Goal: Task Accomplishment & Management: Use online tool/utility

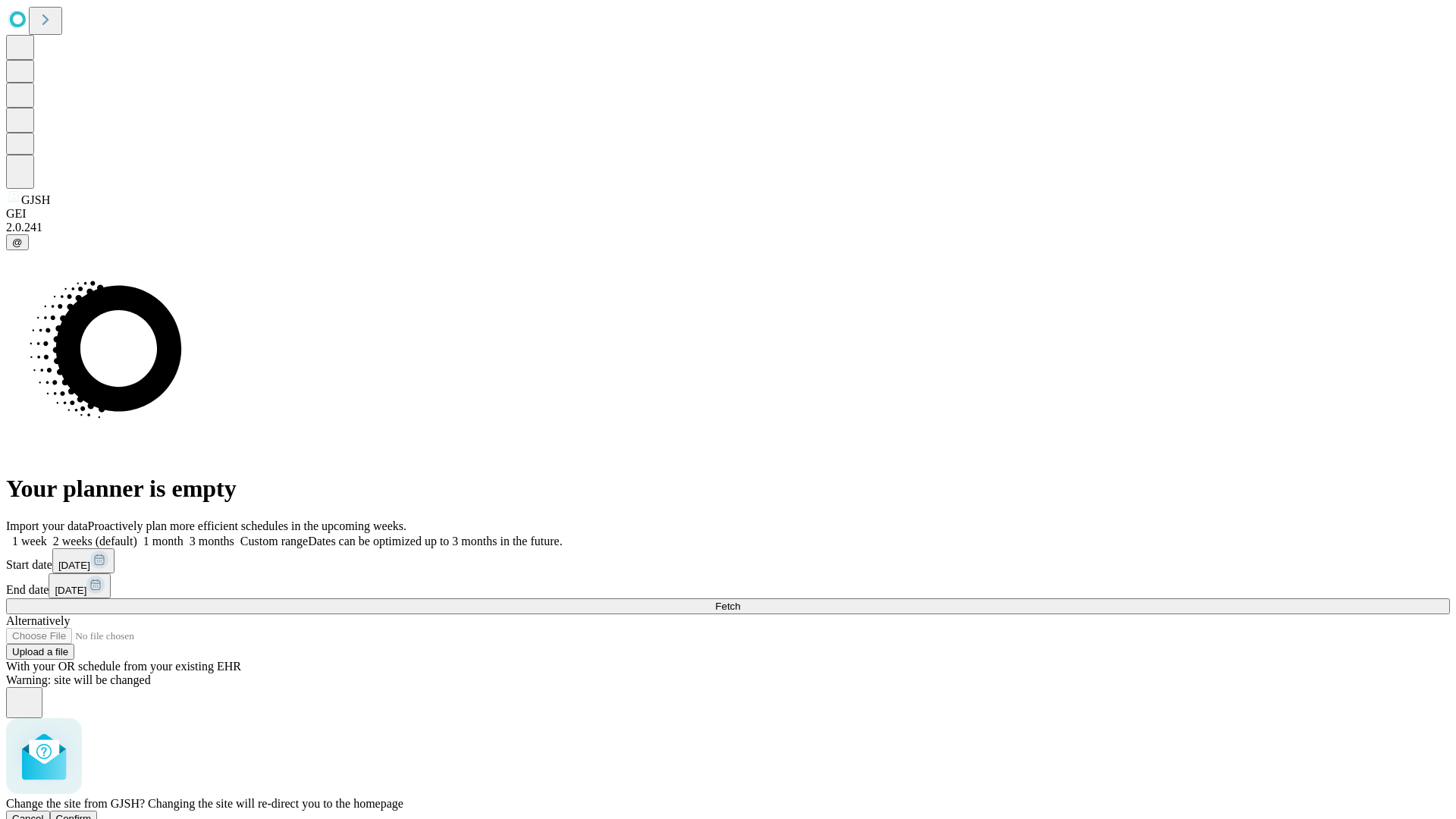
click at [92, 813] on span "Confirm" at bounding box center [74, 818] width 36 height 11
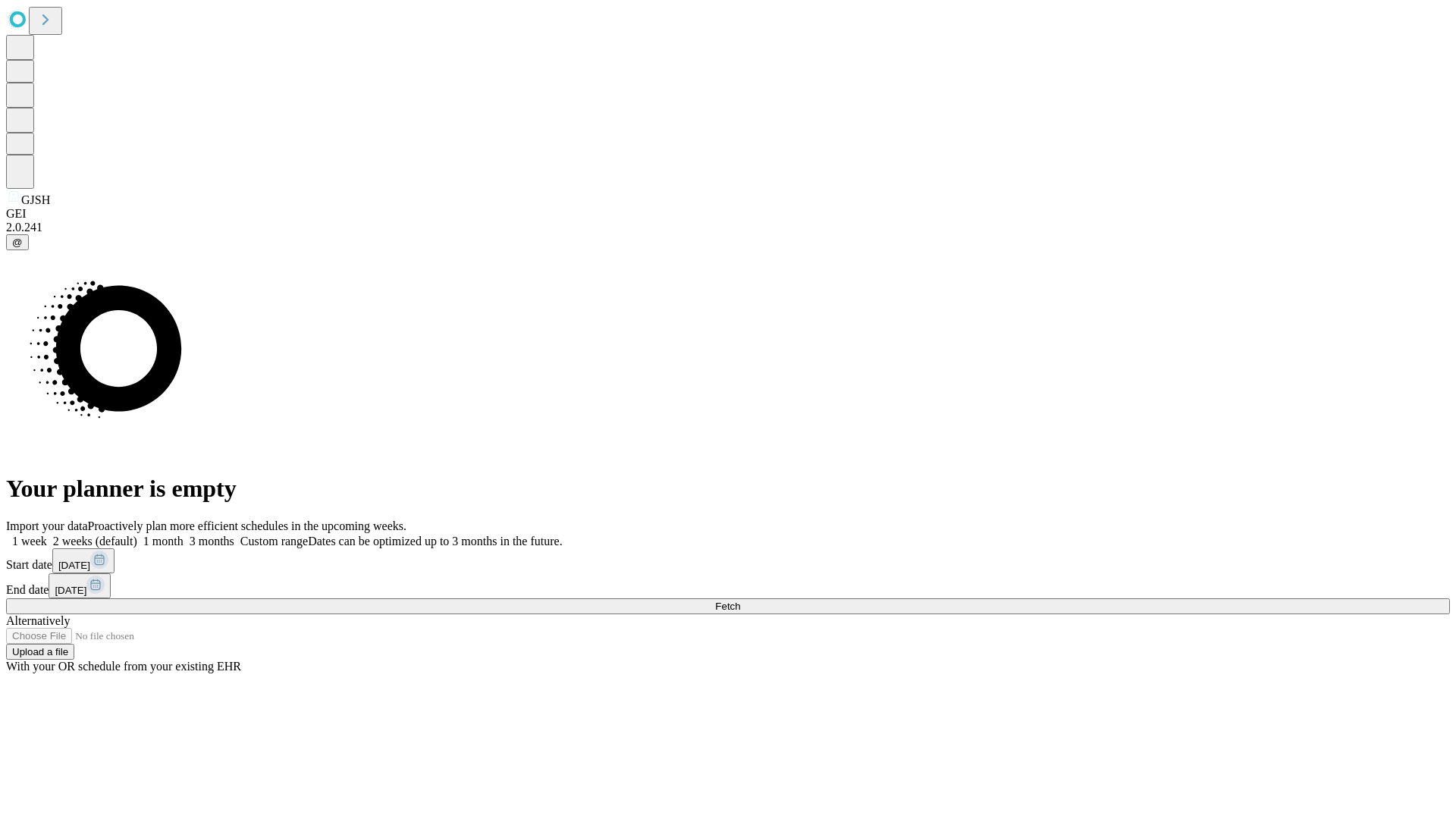
click at [47, 534] on label "1 week" at bounding box center [27, 540] width 41 height 13
click at [740, 601] on span "Fetch" at bounding box center [727, 606] width 25 height 11
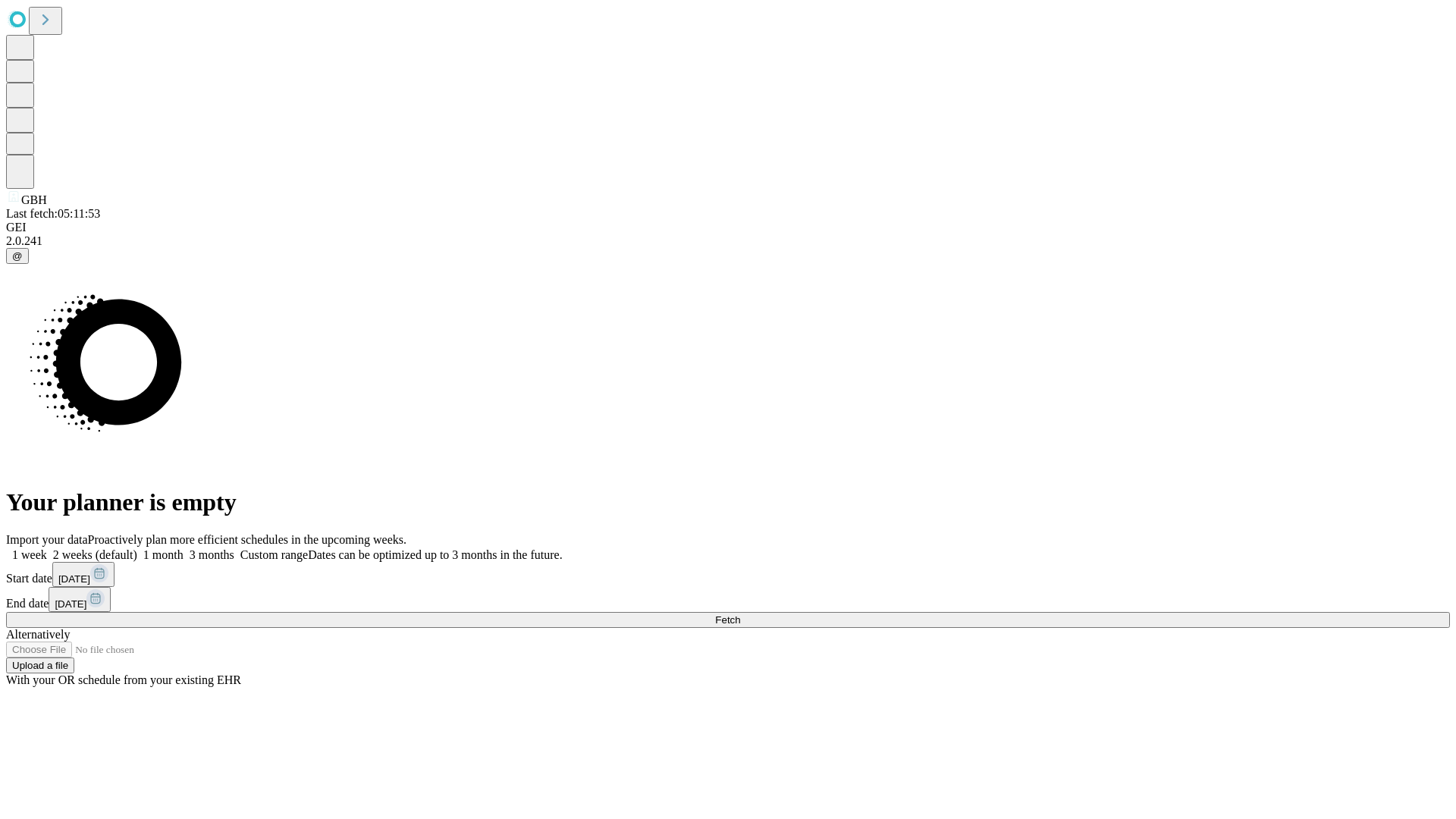
click at [47, 548] on label "1 week" at bounding box center [27, 554] width 41 height 13
click at [740, 614] on span "Fetch" at bounding box center [727, 620] width 25 height 11
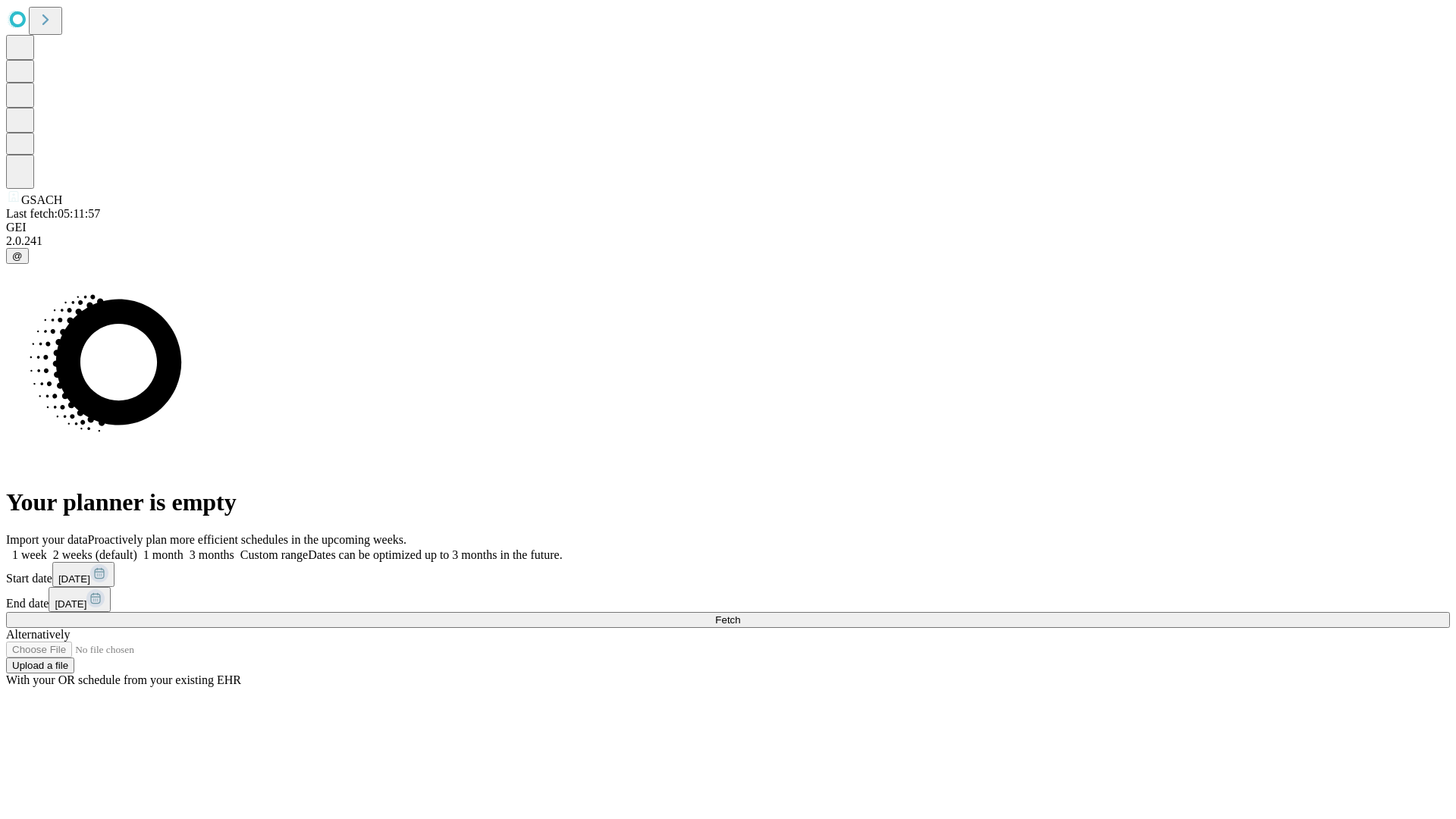
click at [740, 614] on span "Fetch" at bounding box center [727, 620] width 25 height 11
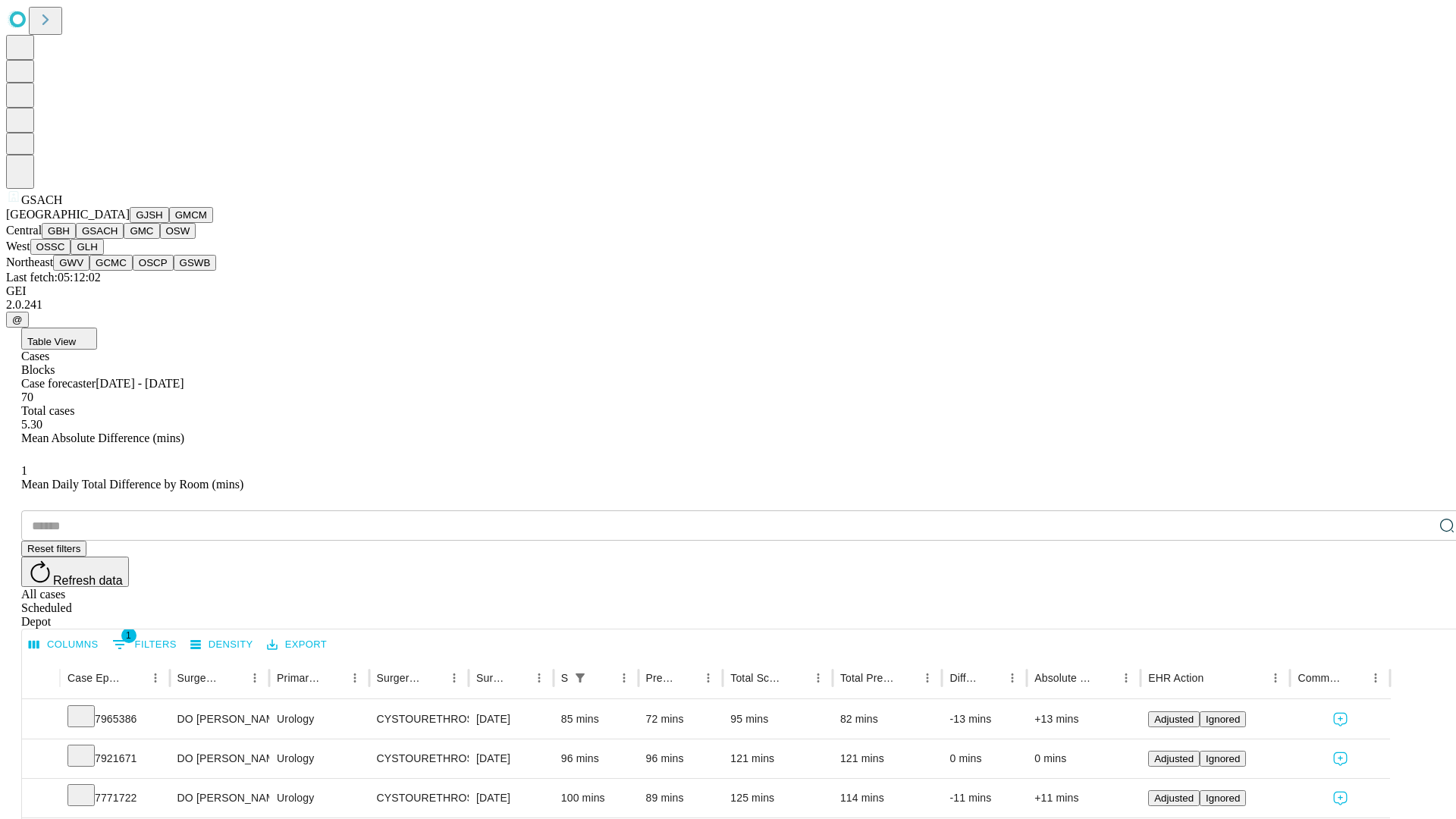
click at [123, 239] on button "GMC" at bounding box center [141, 231] width 36 height 16
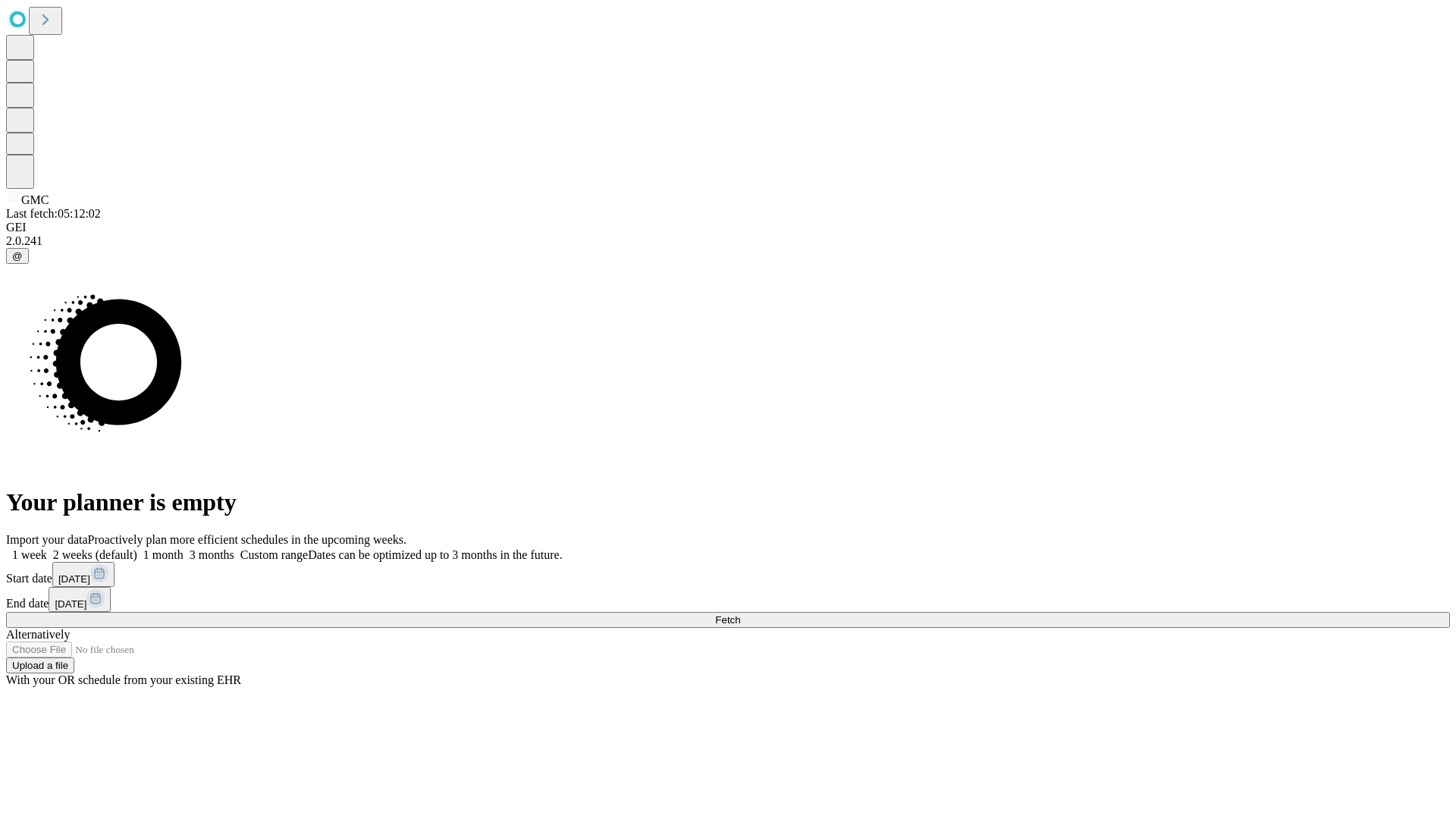
click at [47, 548] on label "1 week" at bounding box center [27, 554] width 41 height 13
click at [740, 614] on span "Fetch" at bounding box center [727, 620] width 25 height 11
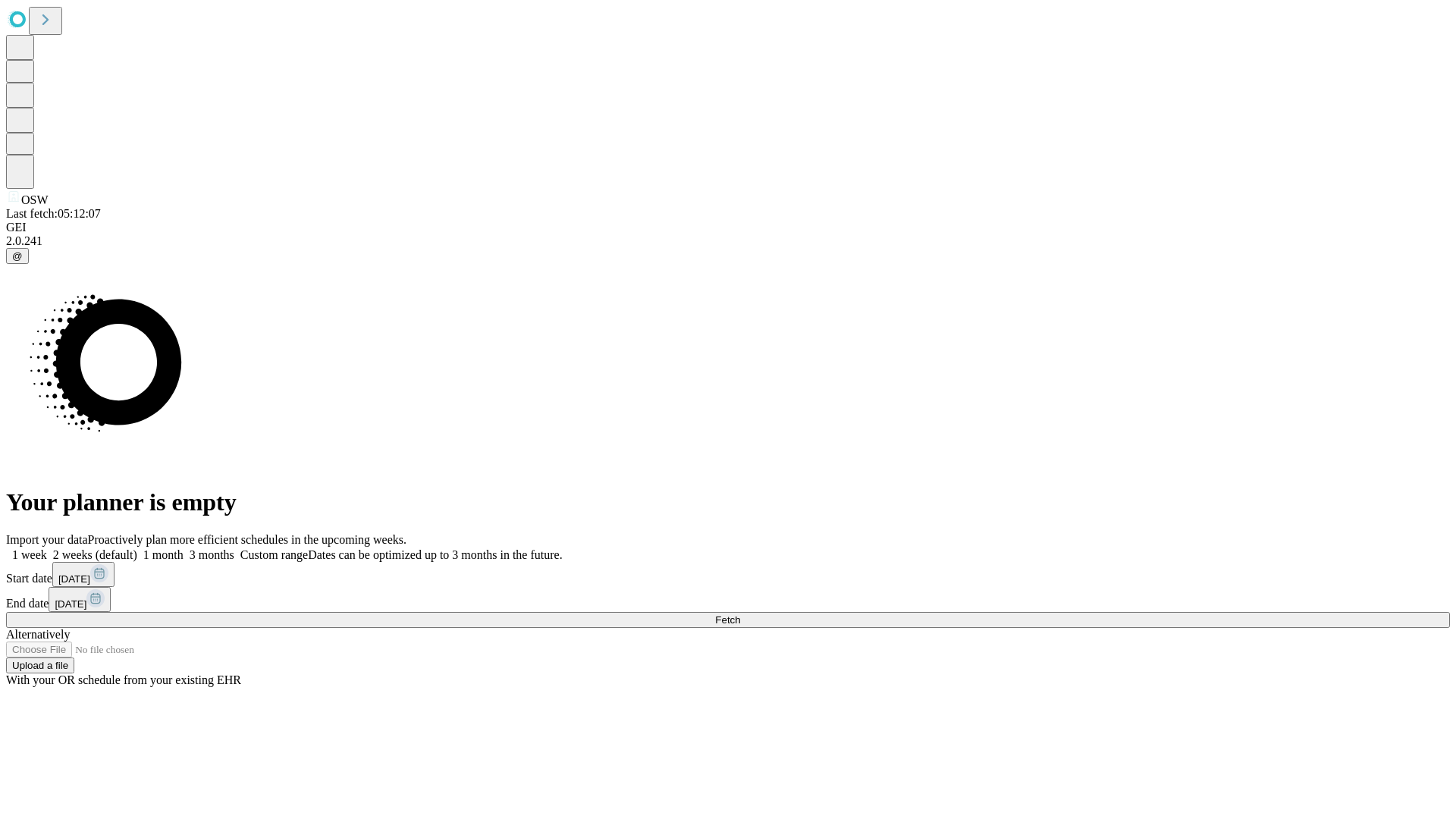
click at [47, 548] on label "1 week" at bounding box center [27, 554] width 41 height 13
click at [740, 614] on span "Fetch" at bounding box center [727, 620] width 25 height 11
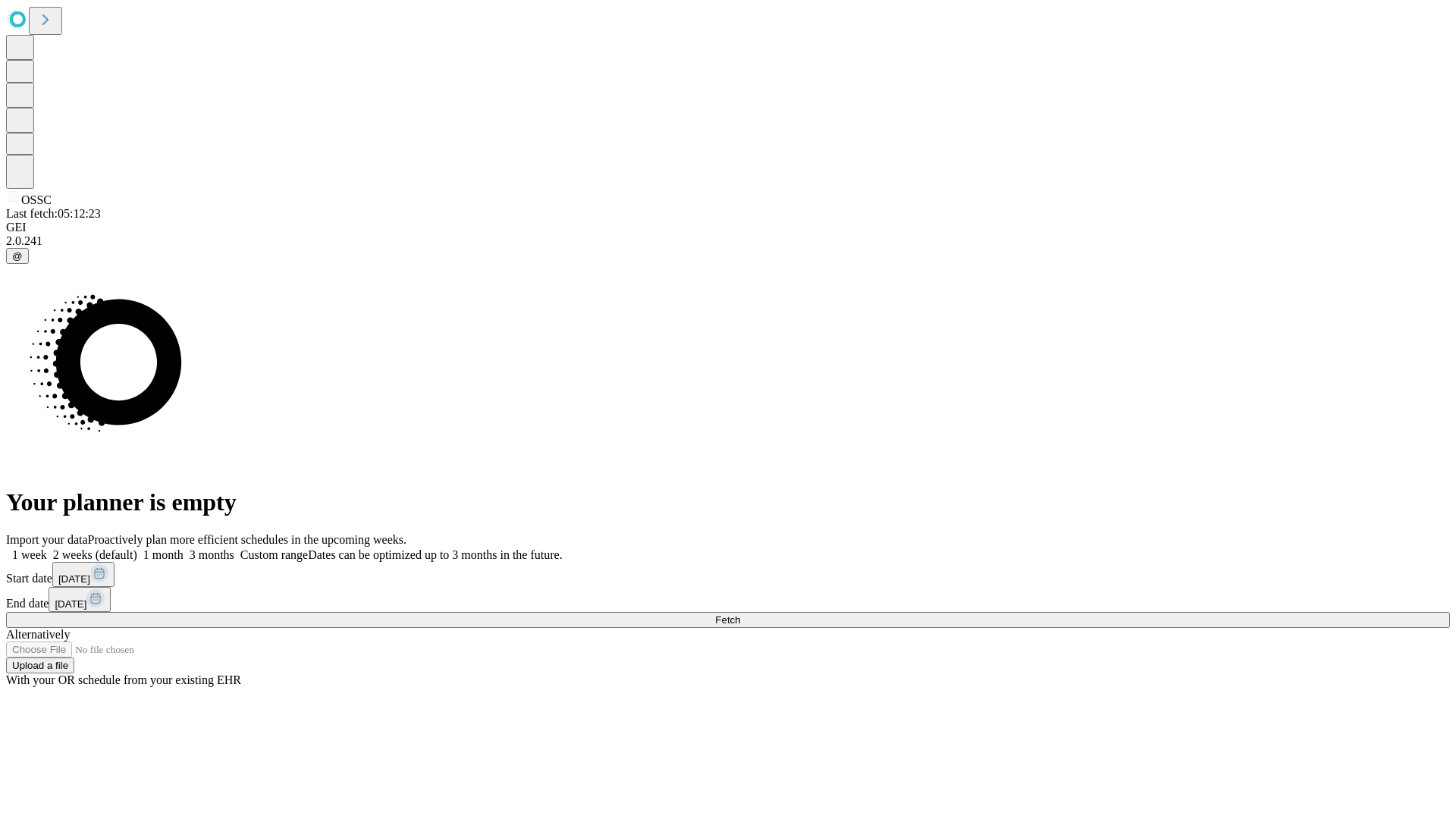
click at [47, 548] on label "1 week" at bounding box center [27, 554] width 41 height 13
click at [740, 614] on span "Fetch" at bounding box center [727, 620] width 25 height 11
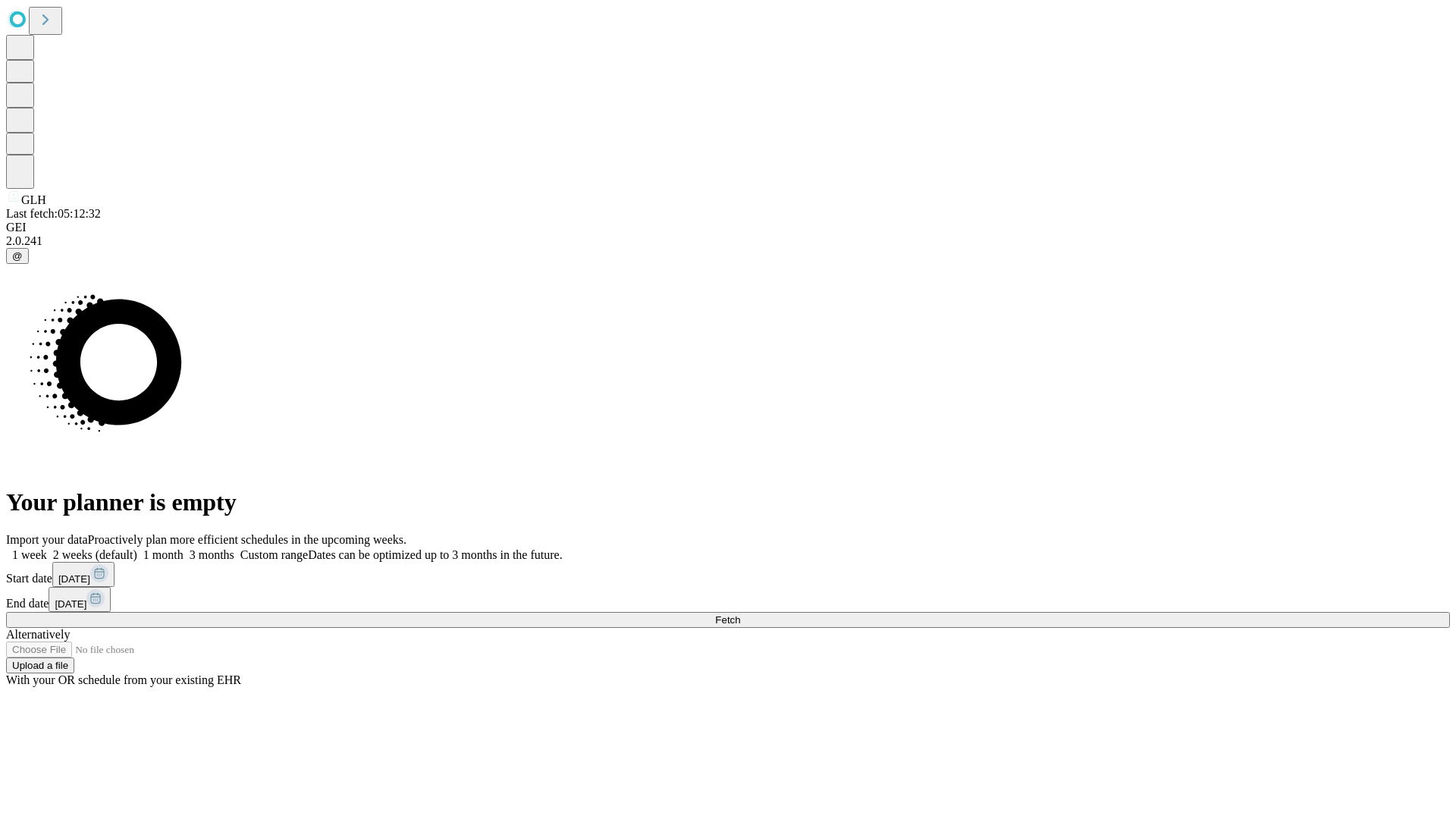
click at [47, 548] on label "1 week" at bounding box center [27, 554] width 41 height 13
click at [740, 614] on span "Fetch" at bounding box center [727, 620] width 25 height 11
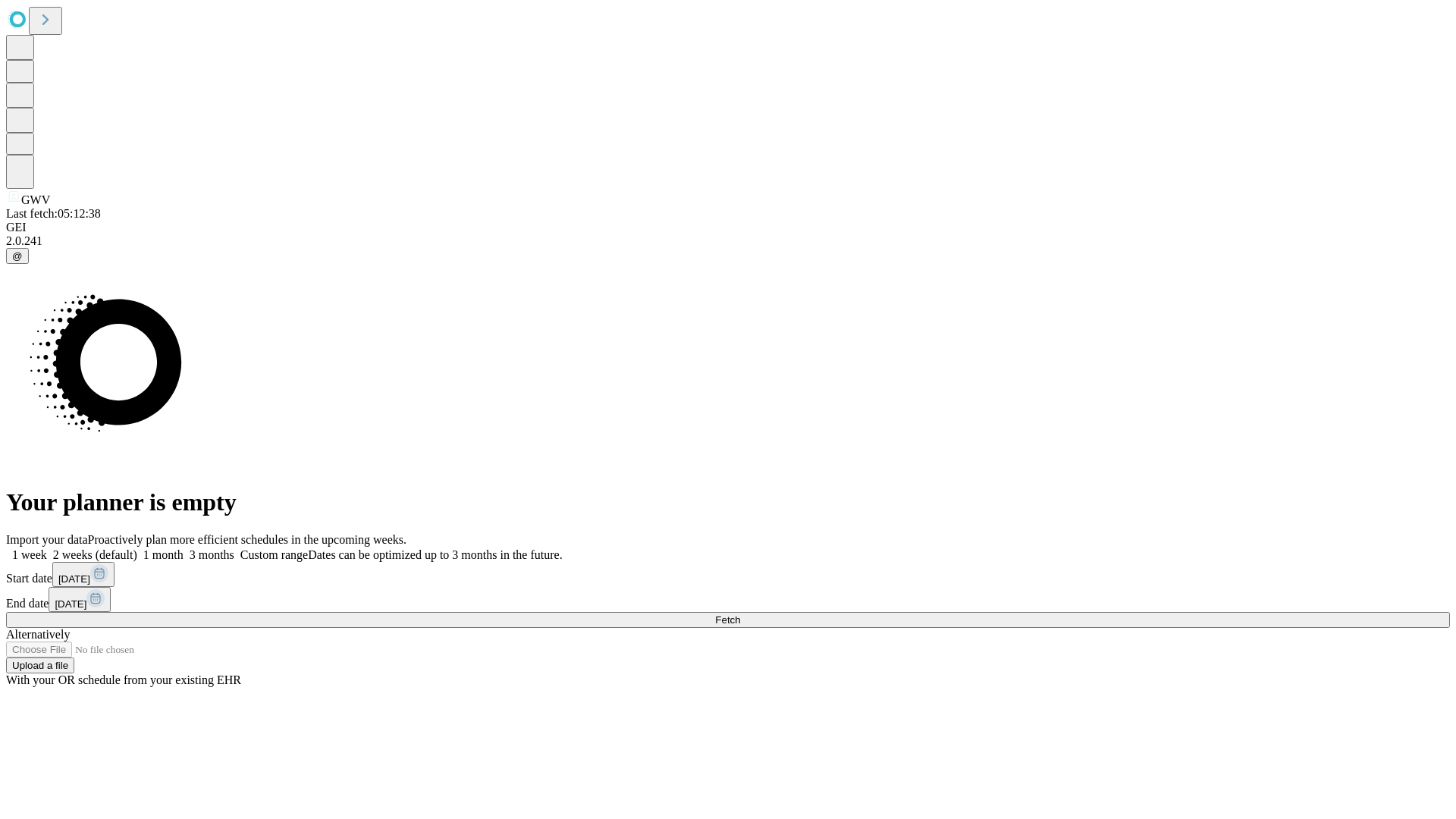
click at [740, 614] on span "Fetch" at bounding box center [727, 620] width 25 height 11
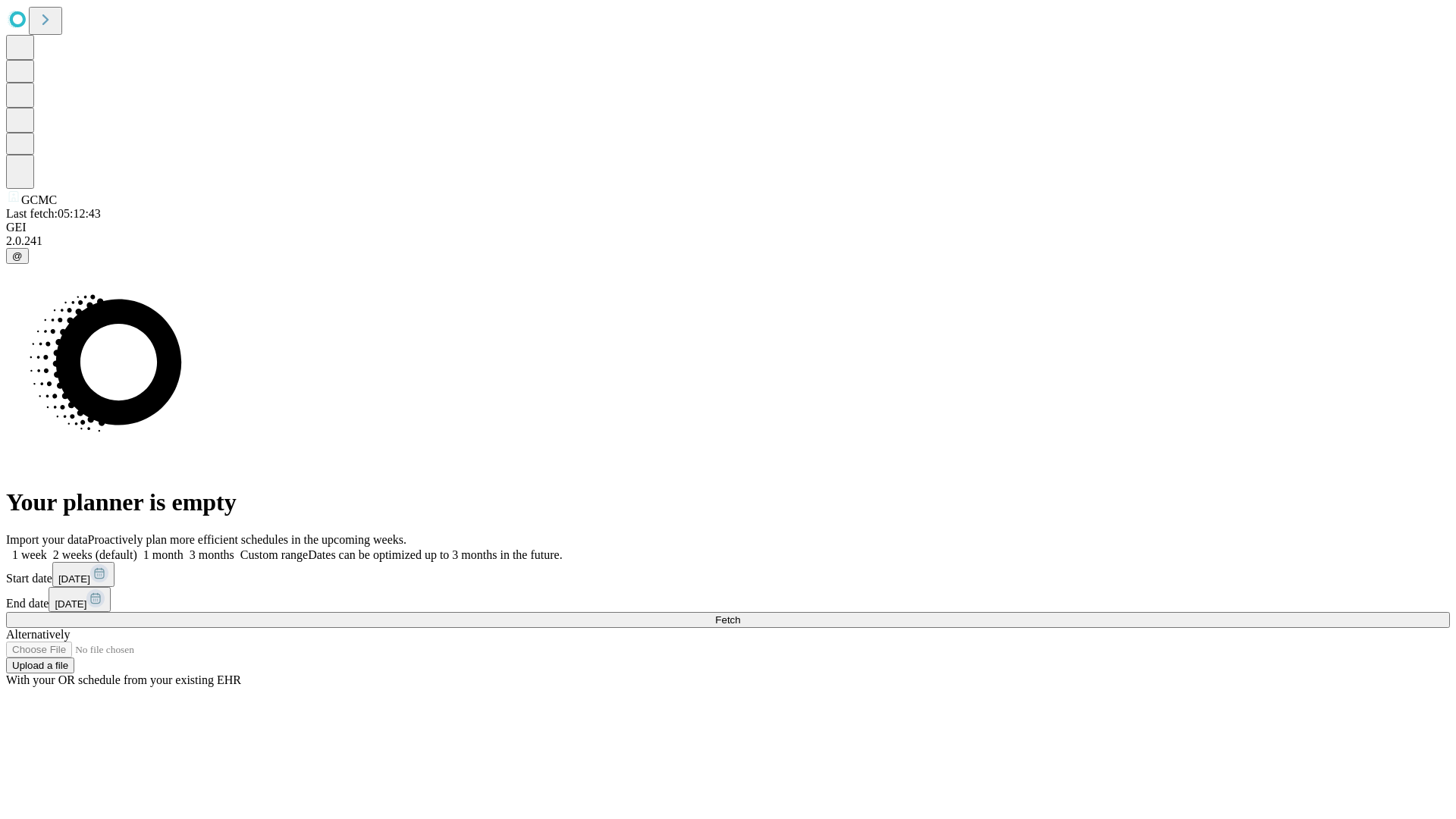
click at [47, 548] on label "1 week" at bounding box center [27, 554] width 41 height 13
click at [740, 614] on span "Fetch" at bounding box center [727, 620] width 25 height 11
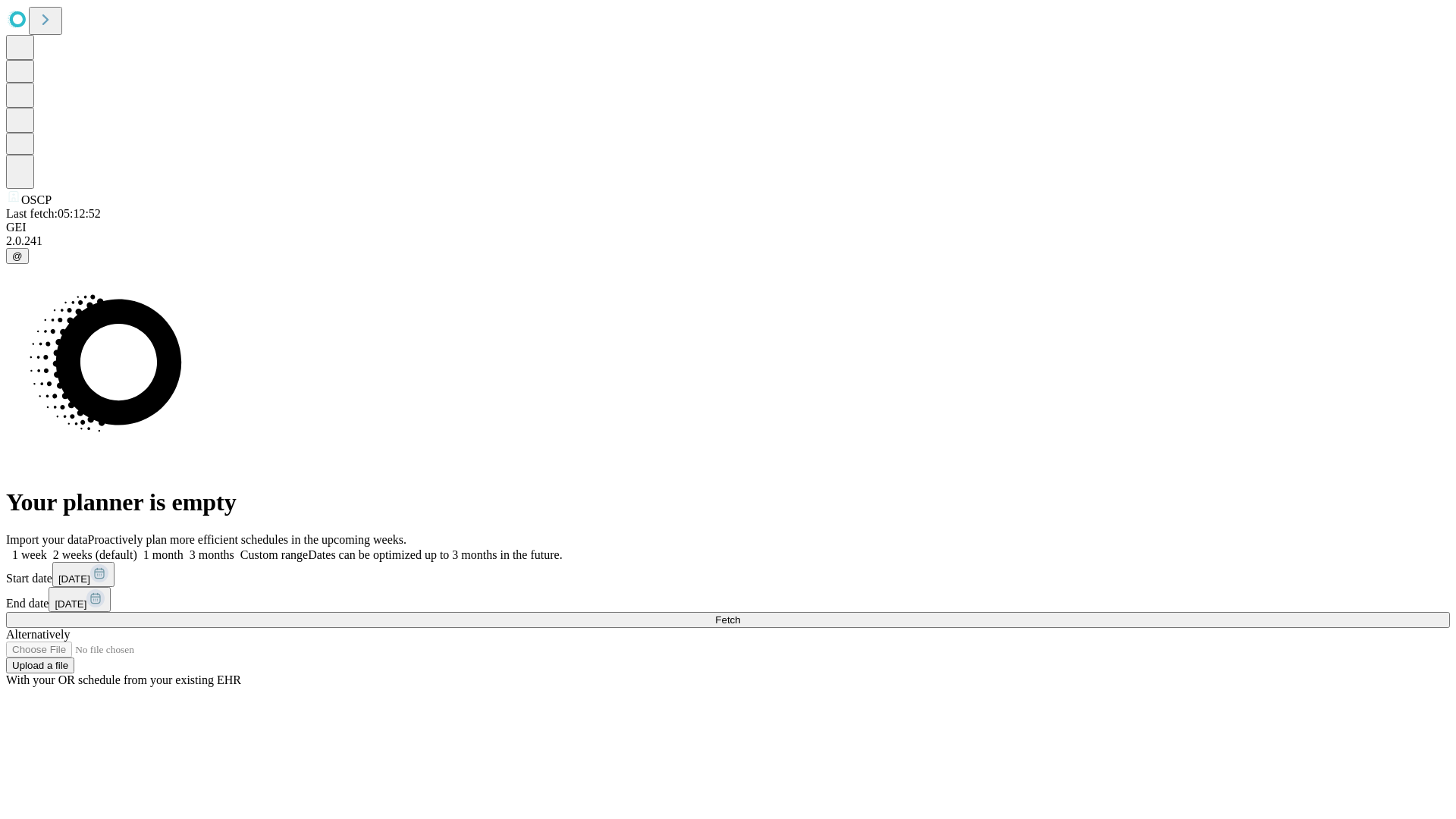
click at [47, 548] on label "1 week" at bounding box center [27, 554] width 41 height 13
click at [740, 614] on span "Fetch" at bounding box center [727, 620] width 25 height 11
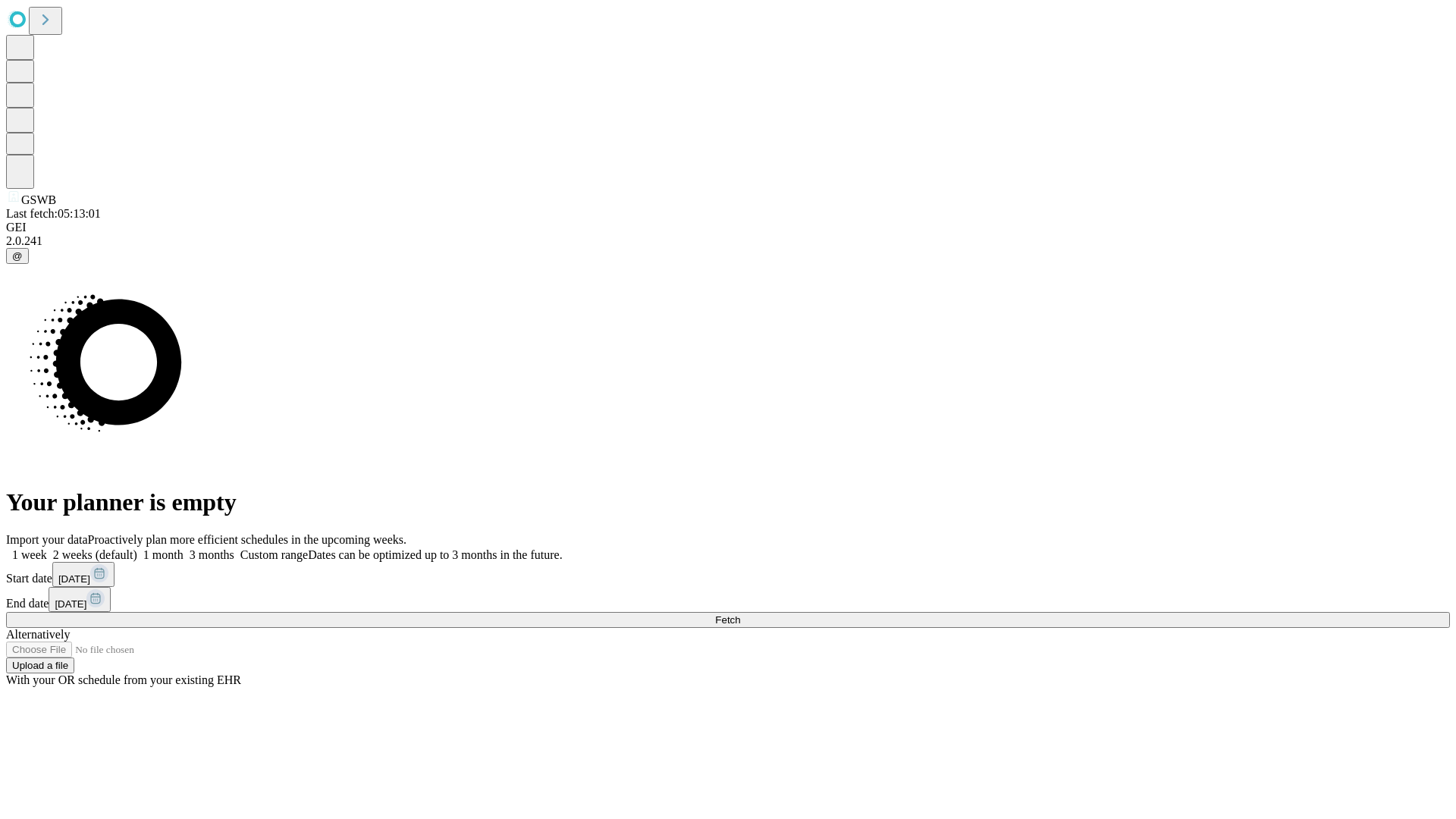
click at [47, 548] on label "1 week" at bounding box center [27, 554] width 41 height 13
